Goal: Check status: Check status

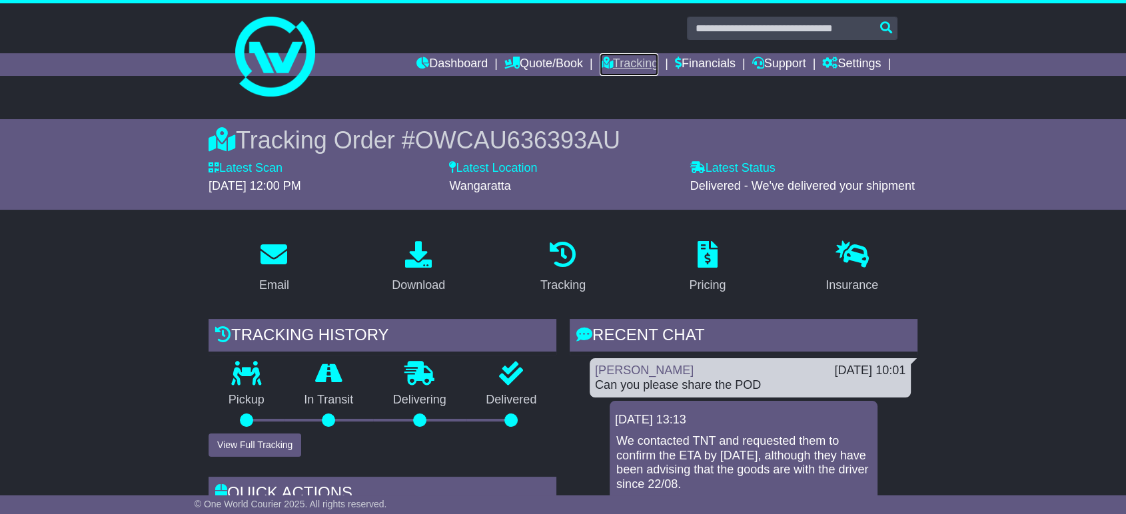
click at [609, 63] on link "Tracking" at bounding box center [629, 64] width 59 height 23
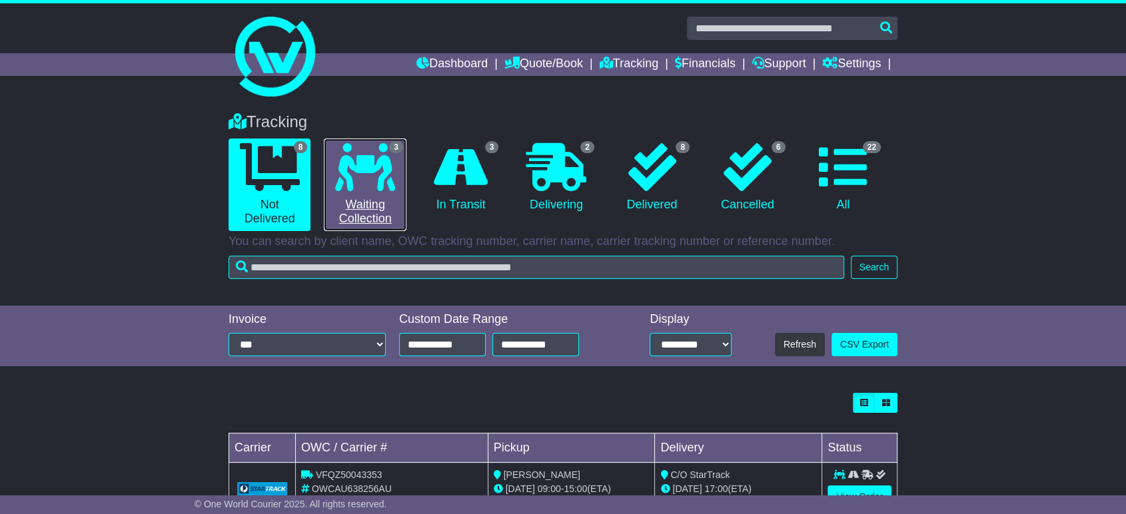
click at [390, 169] on icon at bounding box center [365, 167] width 60 height 48
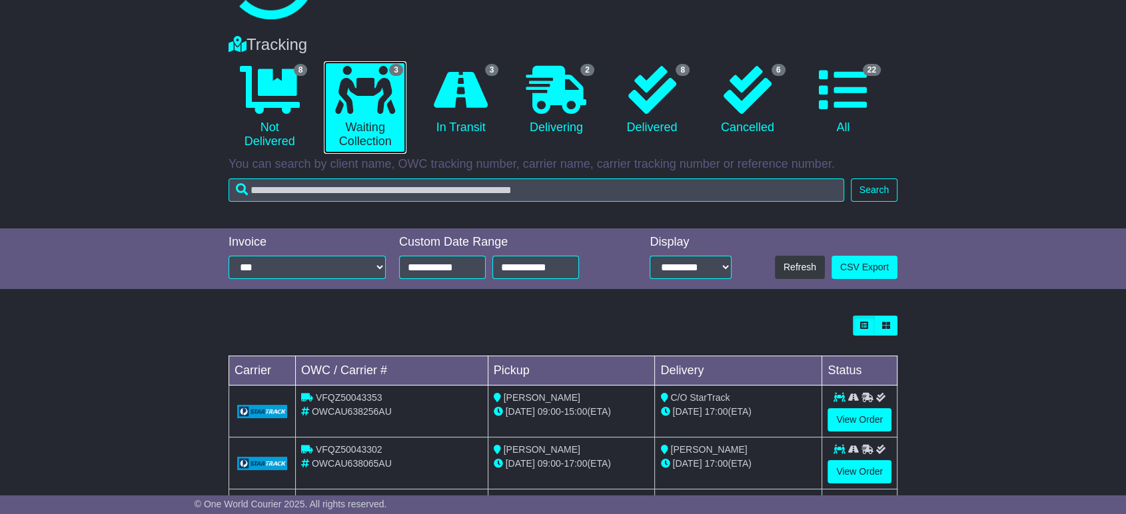
scroll to position [150, 0]
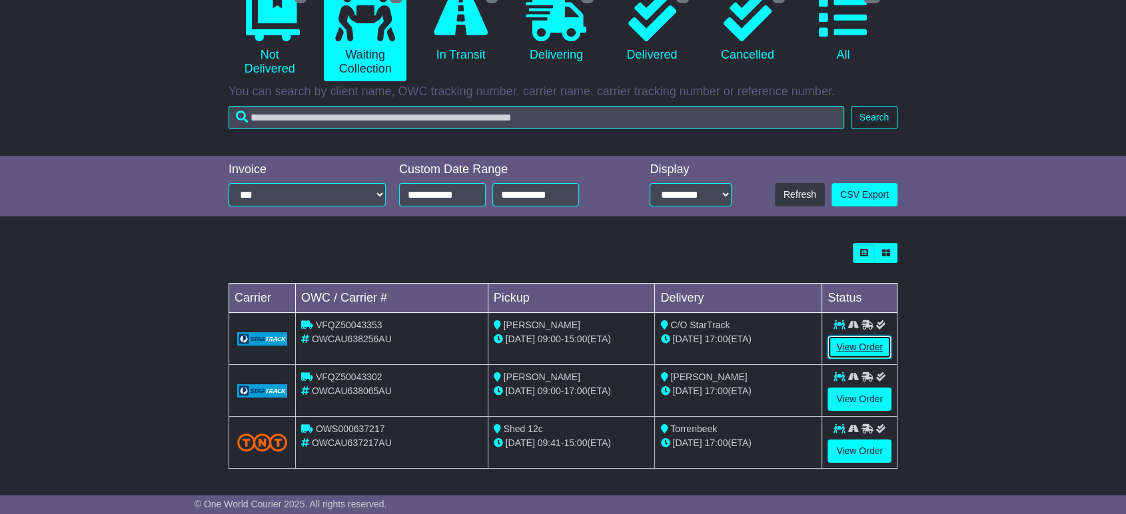
click at [852, 347] on link "View Order" at bounding box center [860, 347] width 64 height 23
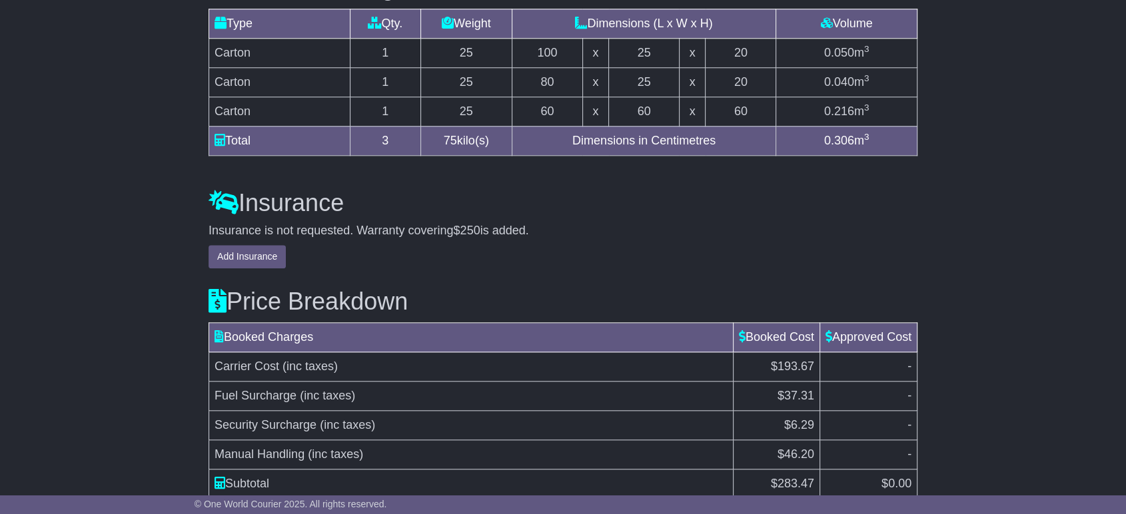
scroll to position [1399, 0]
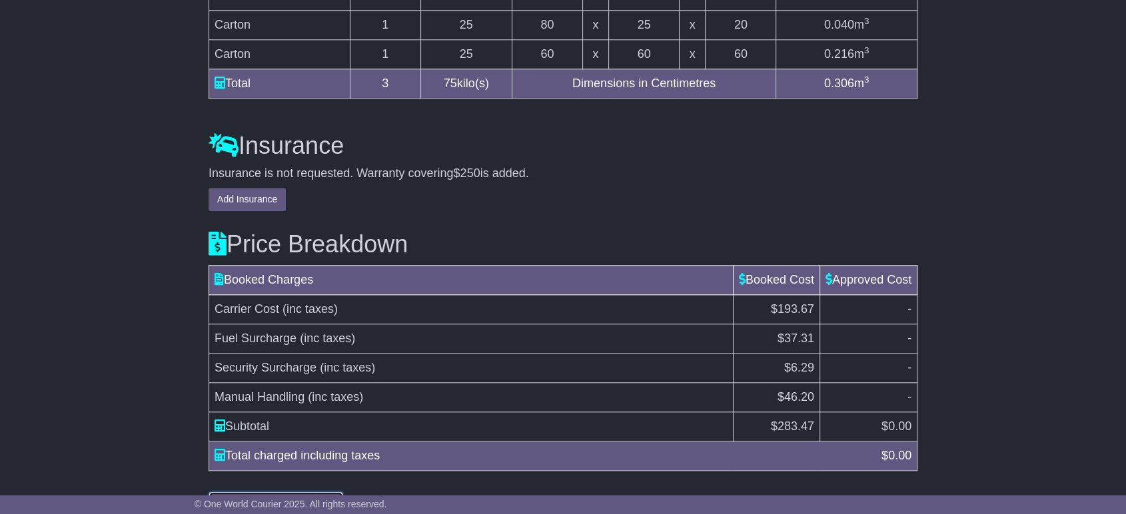
click at [264, 492] on button "Understand Price Difference" at bounding box center [276, 503] width 135 height 23
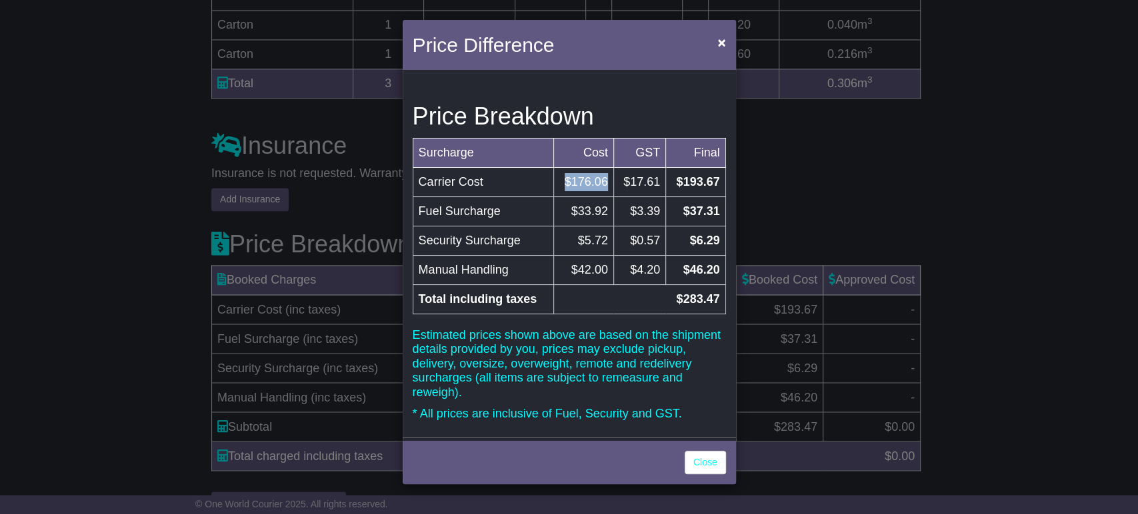
drag, startPoint x: 560, startPoint y: 176, endPoint x: 605, endPoint y: 179, distance: 44.7
click at [605, 179] on td "$176.06" at bounding box center [583, 181] width 59 height 29
click at [715, 40] on button "×" at bounding box center [720, 42] width 21 height 27
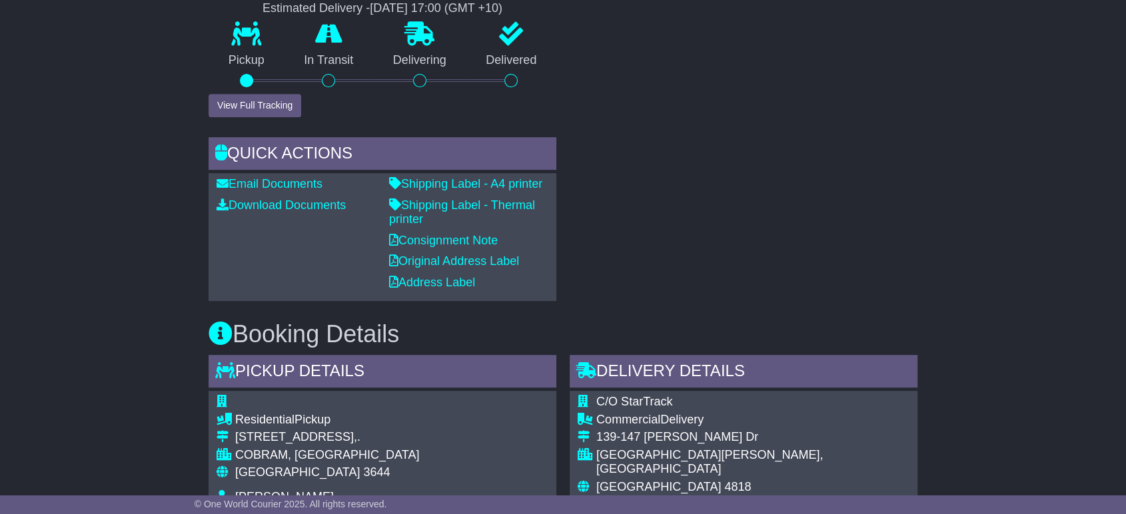
scroll to position [214, 0]
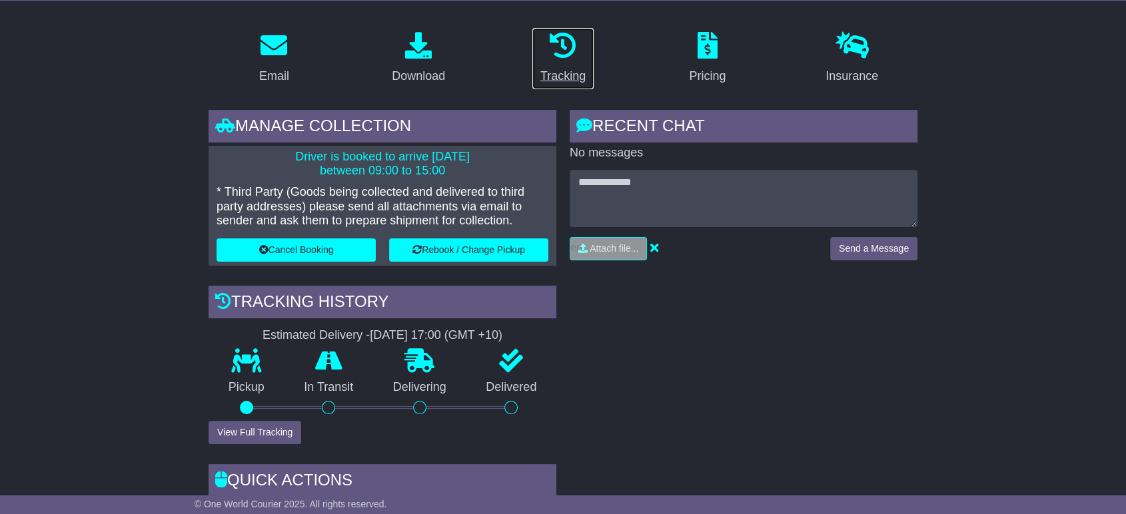
click at [556, 56] on icon at bounding box center [563, 45] width 27 height 27
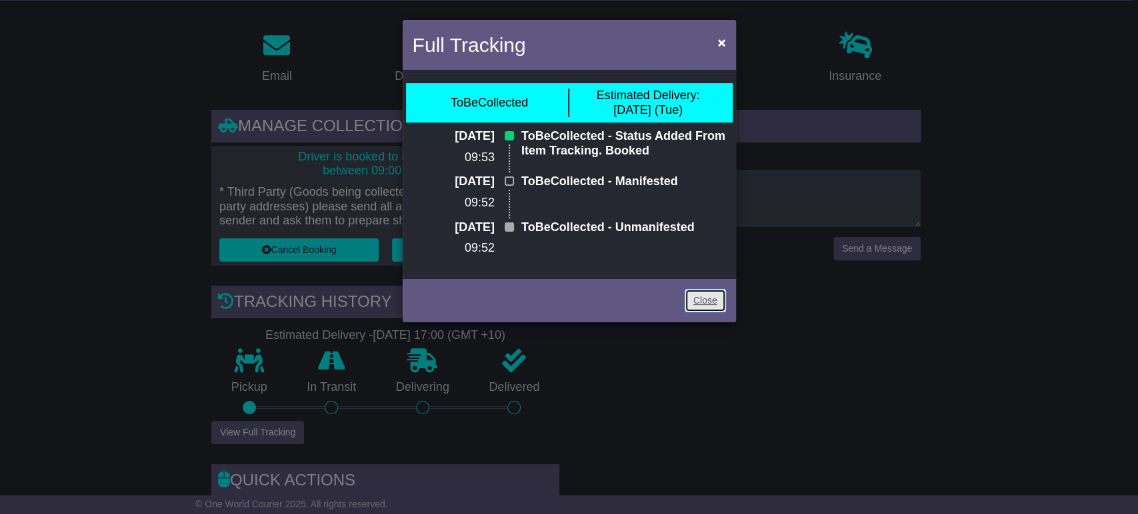
click at [700, 298] on link "Close" at bounding box center [704, 300] width 41 height 23
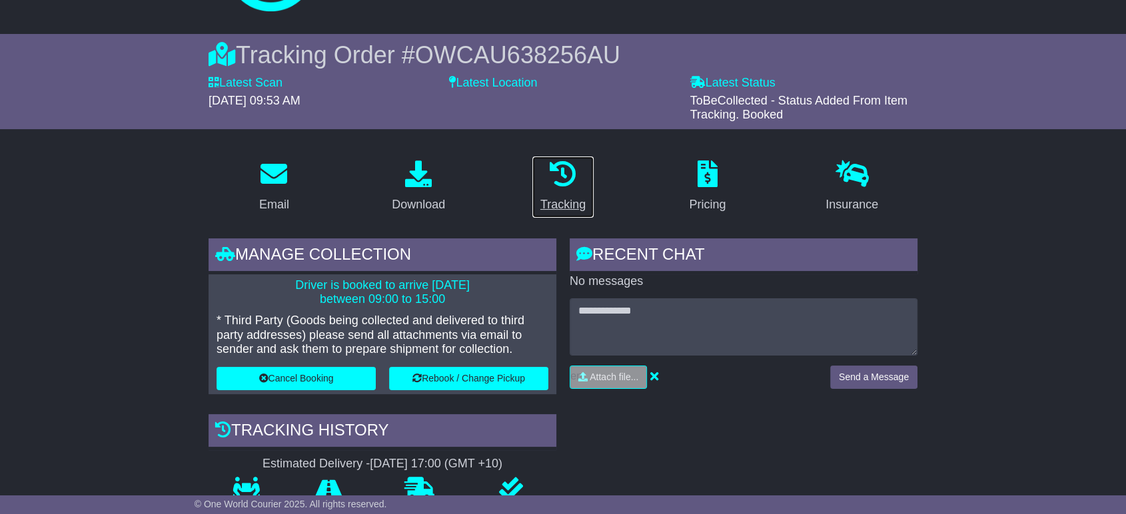
scroll to position [0, 0]
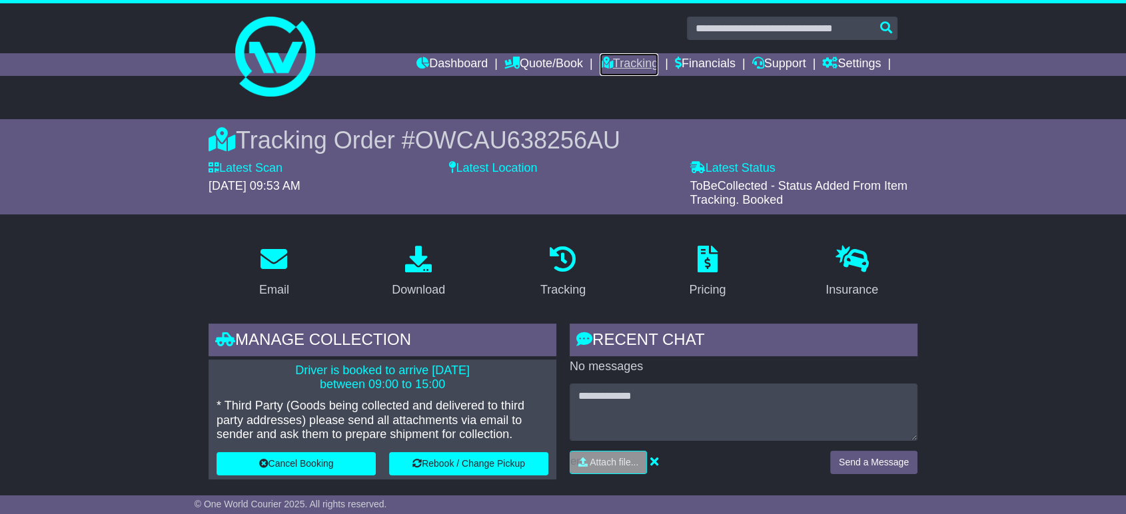
click at [604, 69] on link "Tracking" at bounding box center [629, 64] width 59 height 23
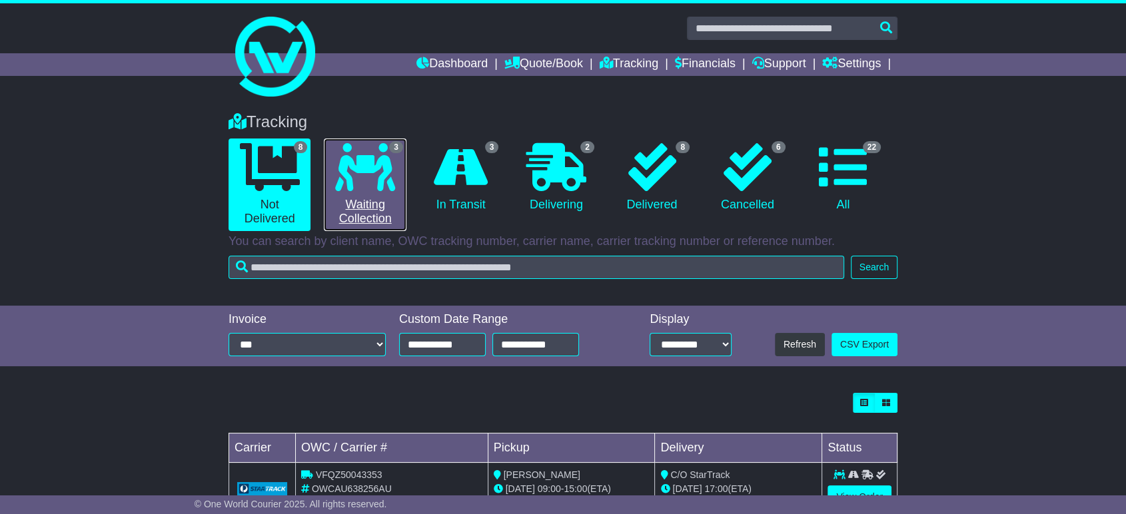
click at [375, 208] on link "3 Waiting Collection" at bounding box center [365, 185] width 82 height 93
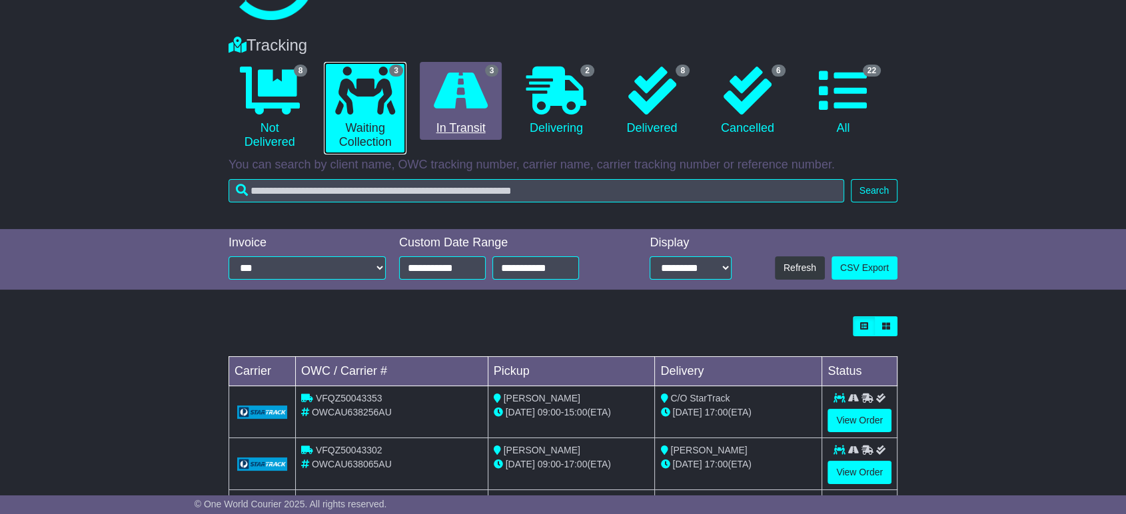
scroll to position [2, 0]
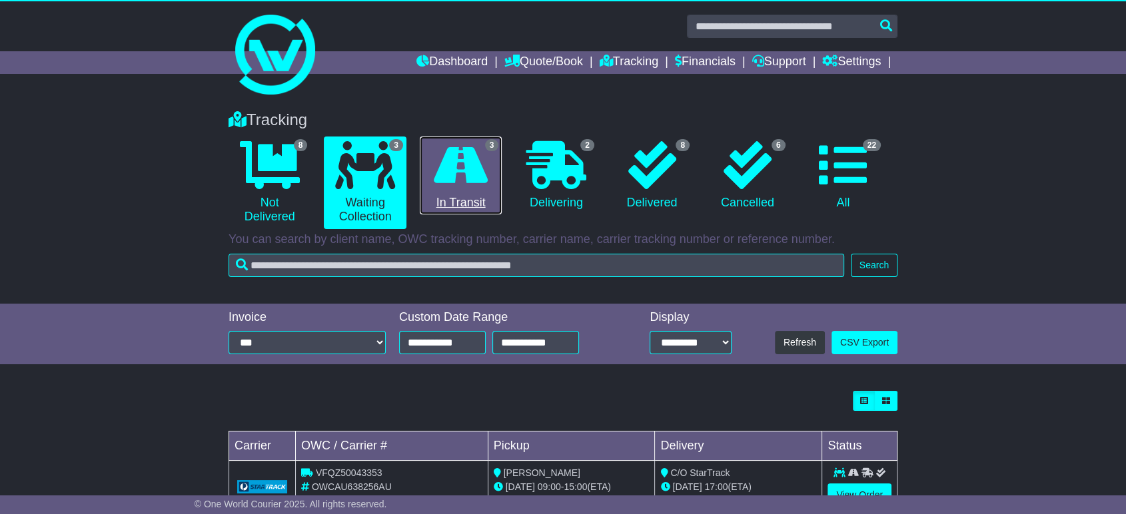
click at [460, 203] on link "3 In Transit" at bounding box center [461, 176] width 82 height 79
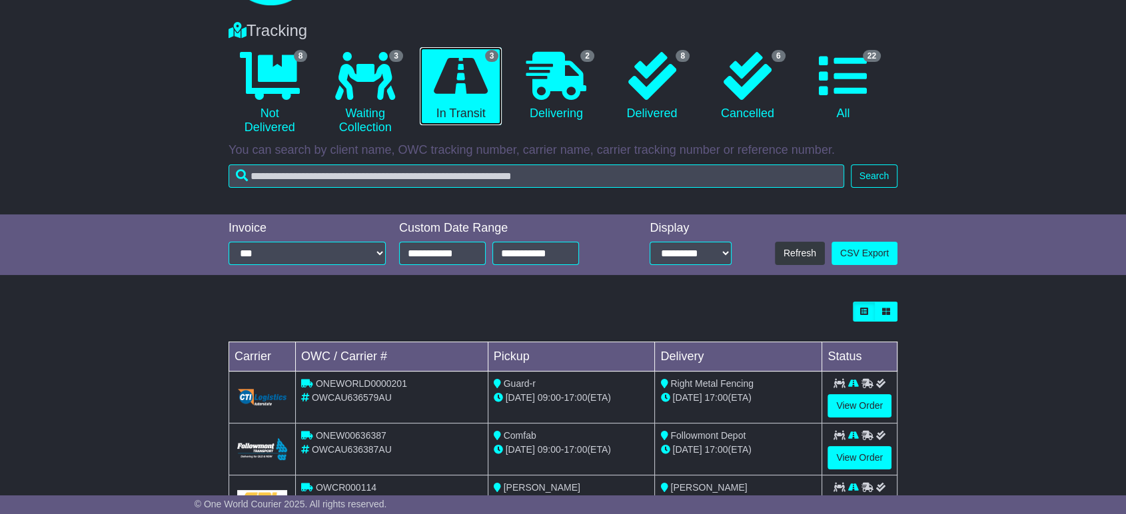
scroll to position [150, 0]
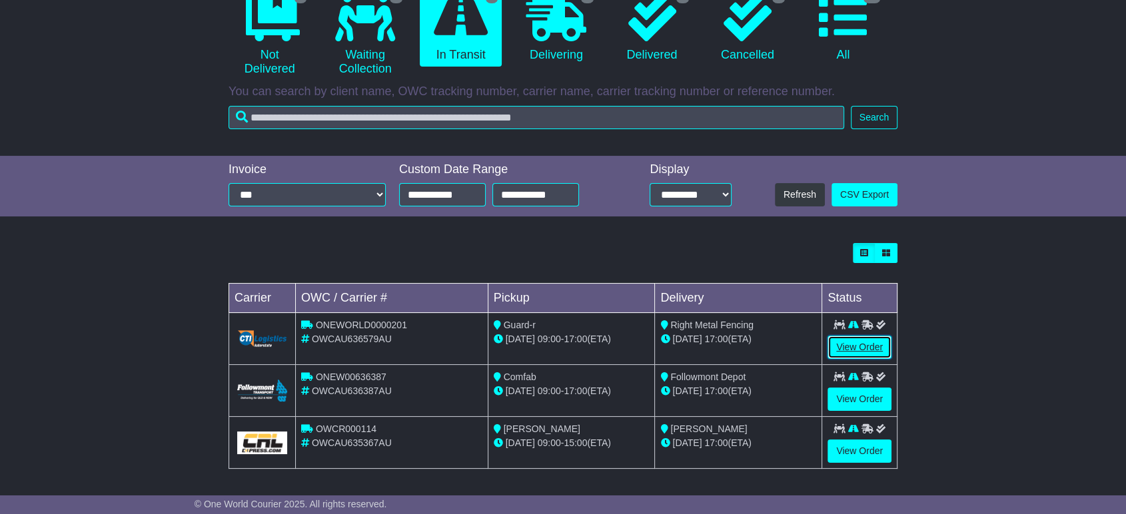
click at [839, 345] on link "View Order" at bounding box center [860, 347] width 64 height 23
click at [848, 398] on link "View Order" at bounding box center [860, 399] width 64 height 23
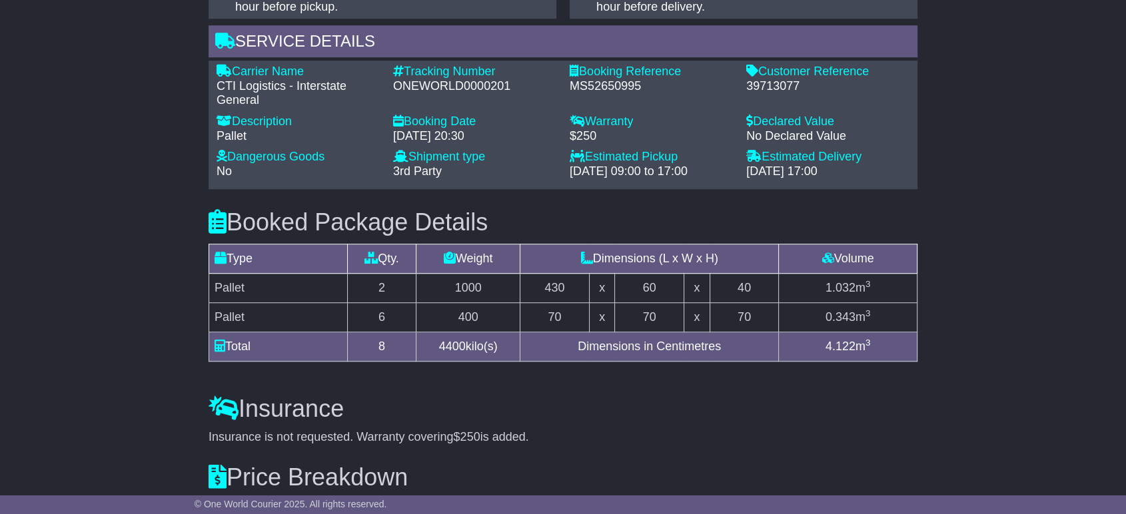
scroll to position [814, 0]
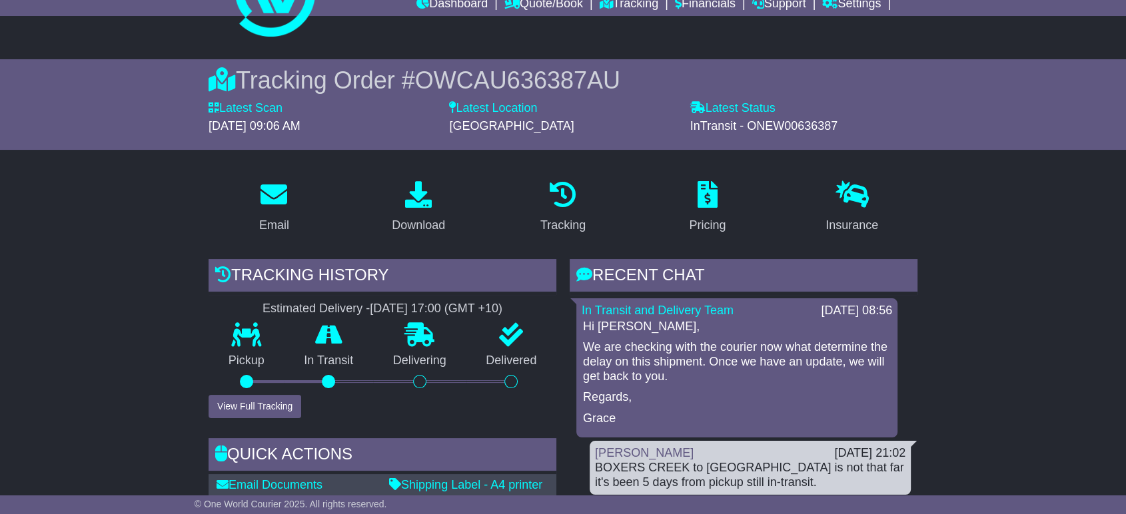
scroll to position [149, 0]
